Goal: Task Accomplishment & Management: Manage account settings

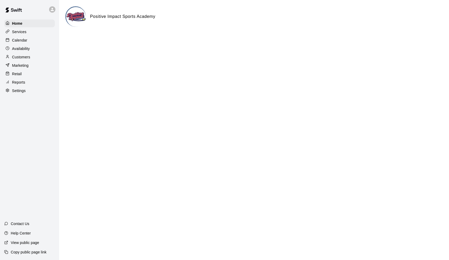
click at [33, 40] on div "Calendar" at bounding box center [29, 40] width 51 height 8
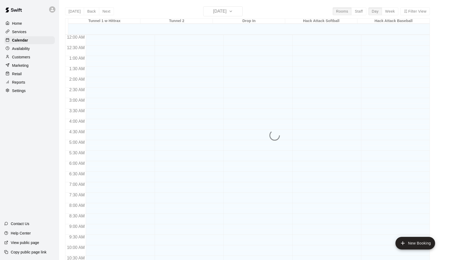
scroll to position [236, 0]
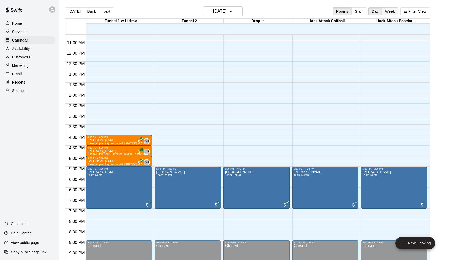
click at [391, 12] on button "Week" at bounding box center [390, 11] width 17 height 8
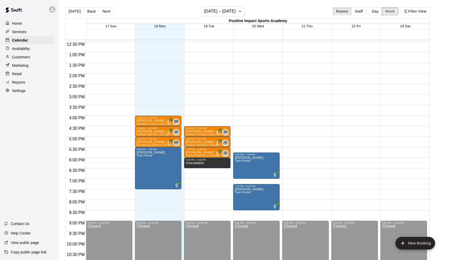
scroll to position [262, 0]
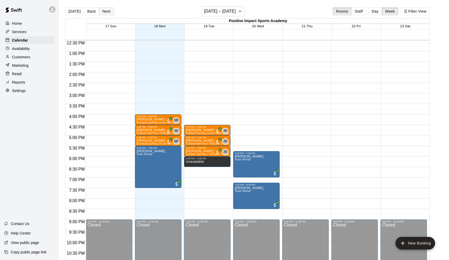
click at [104, 12] on button "Next" at bounding box center [106, 11] width 15 height 8
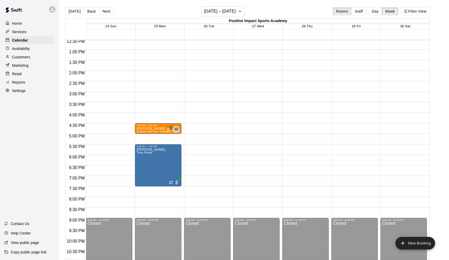
scroll to position [190, 0]
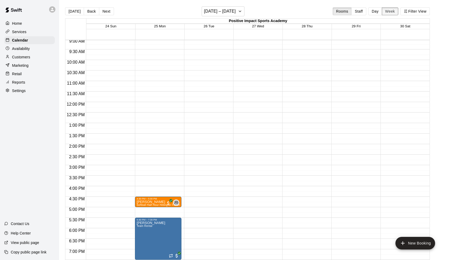
click at [389, 10] on button "Week" at bounding box center [390, 11] width 17 height 8
click at [19, 47] on p "Availability" at bounding box center [21, 48] width 18 height 5
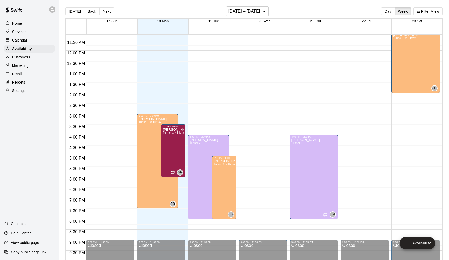
scroll to position [260, 0]
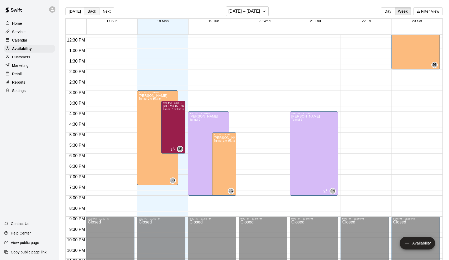
click at [92, 12] on button "Back" at bounding box center [91, 11] width 15 height 8
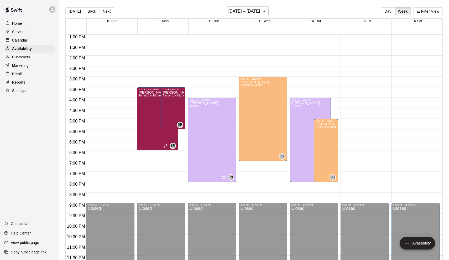
scroll to position [273, 0]
click at [106, 13] on button "Next" at bounding box center [106, 11] width 15 height 8
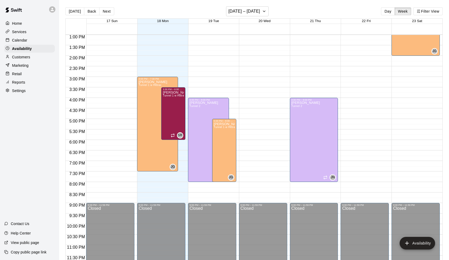
click at [23, 40] on p "Calendar" at bounding box center [19, 40] width 15 height 5
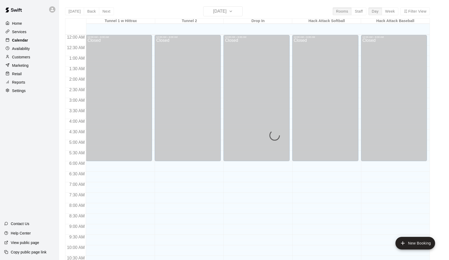
scroll to position [236, 0]
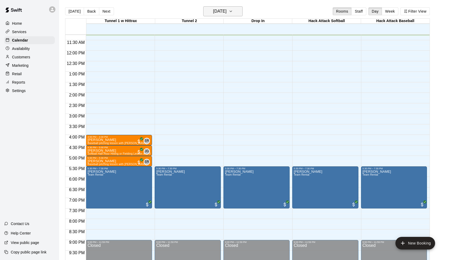
click at [226, 11] on h6 "[DATE]" at bounding box center [219, 11] width 13 height 7
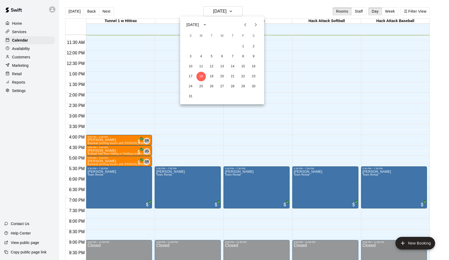
click at [234, 12] on div at bounding box center [224, 130] width 449 height 260
